Goal: Task Accomplishment & Management: Manage account settings

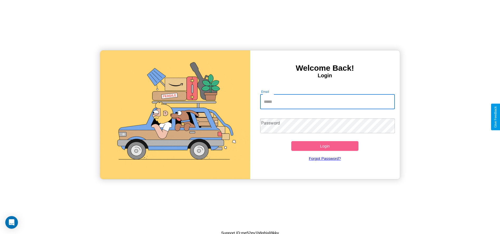
click at [327, 101] on input "Email" at bounding box center [327, 101] width 135 height 15
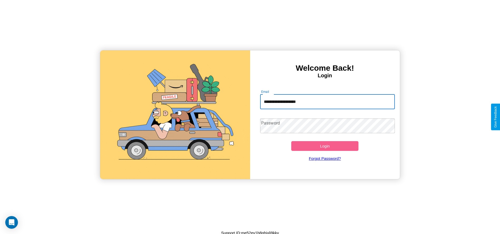
type input "**********"
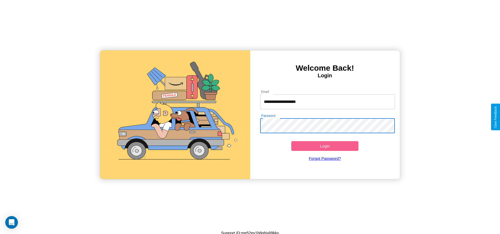
click at [325, 146] on button "Login" at bounding box center [324, 146] width 67 height 10
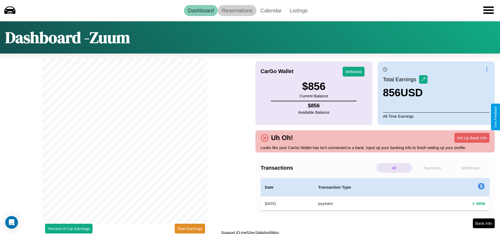
click at [237, 10] on link "Reservations" at bounding box center [237, 10] width 39 height 11
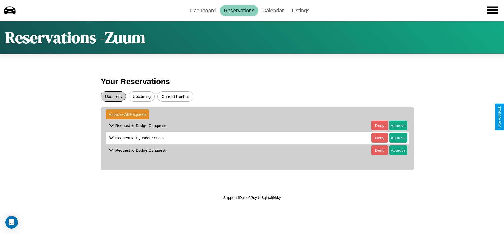
click at [113, 96] on button "Requests" at bounding box center [113, 96] width 25 height 10
click at [394, 125] on button "Approve" at bounding box center [398, 125] width 18 height 10
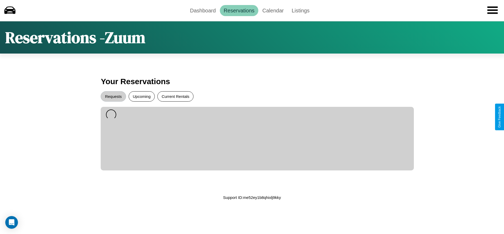
click at [175, 96] on button "Current Rentals" at bounding box center [175, 96] width 36 height 10
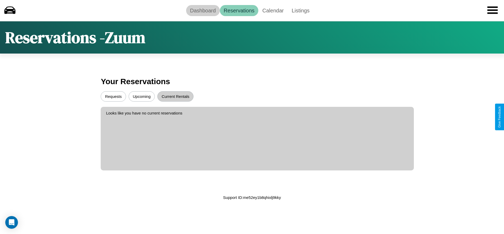
click at [203, 10] on link "Dashboard" at bounding box center [203, 10] width 34 height 11
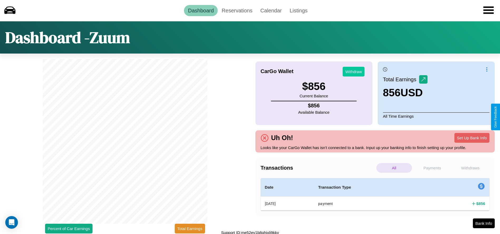
click at [353, 71] on button "Withdraw" at bounding box center [354, 72] width 22 height 10
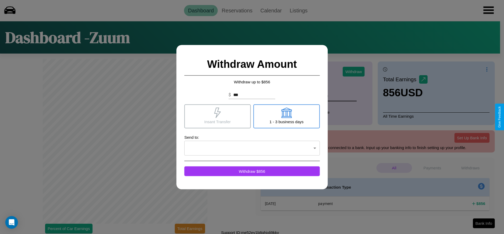
click div at bounding box center [252, 117] width 504 height 234
